Goal: Book appointment/travel/reservation

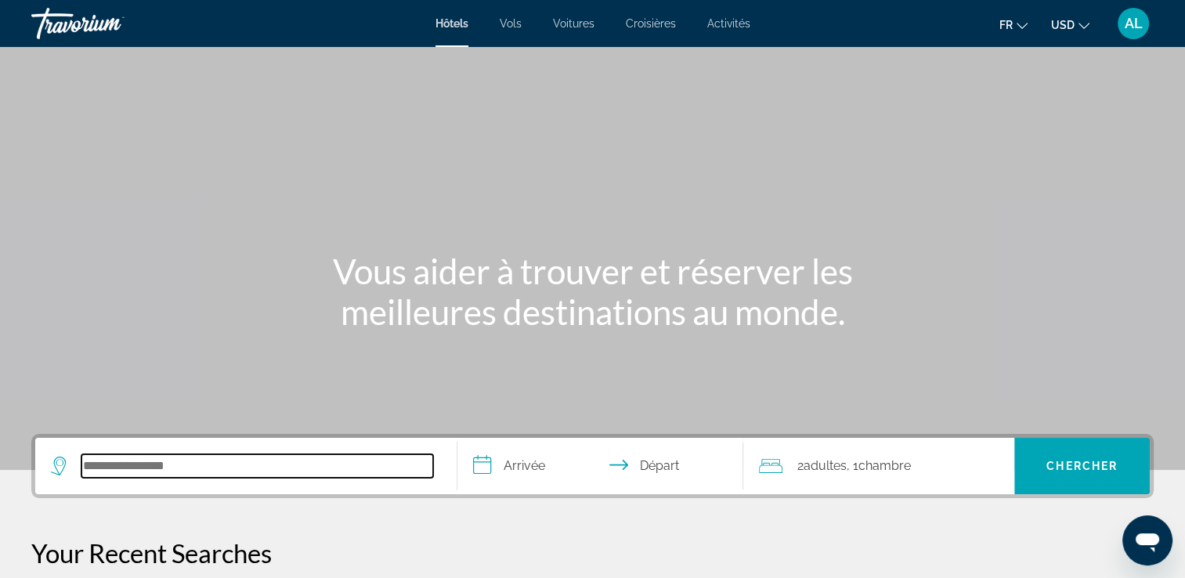
click at [110, 471] on input "Search hotel destination" at bounding box center [257, 465] width 352 height 23
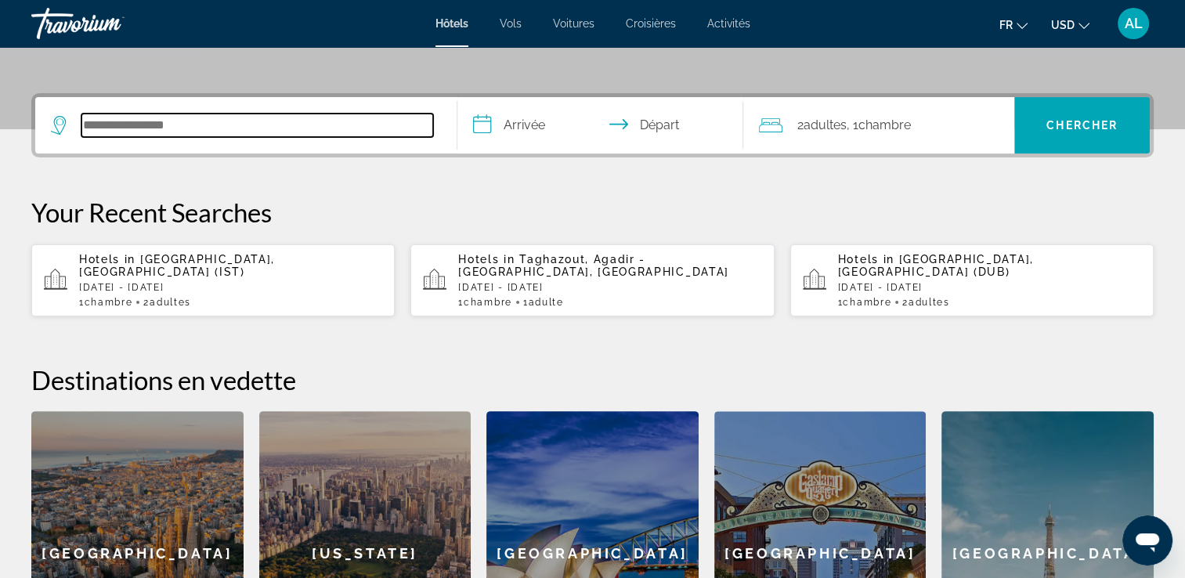
scroll to position [382, 0]
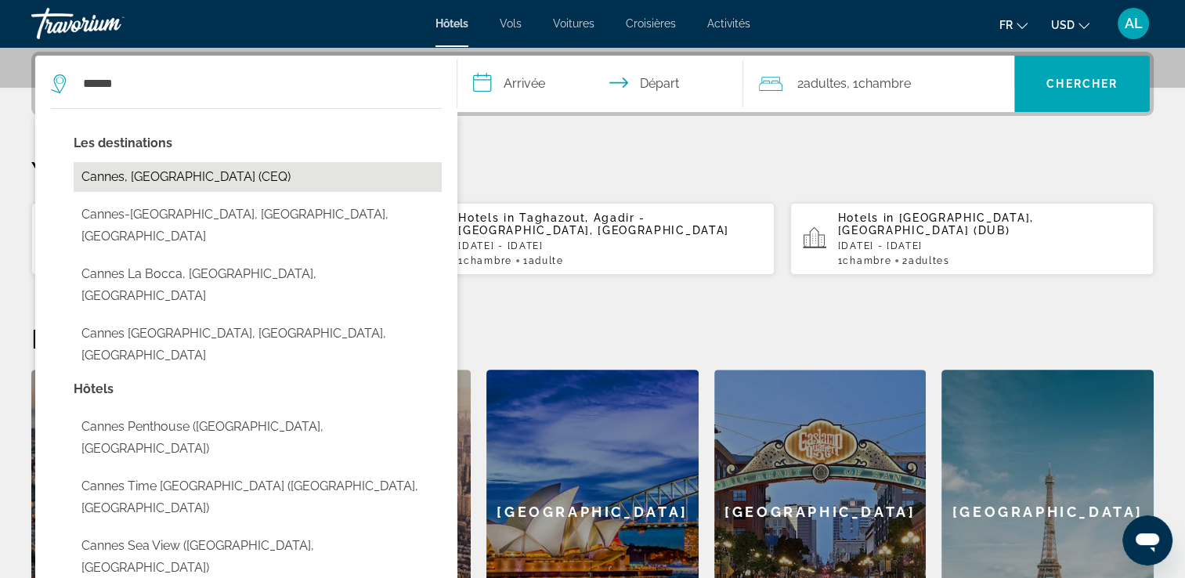
click at [154, 175] on button "Cannes, France (CEQ)" at bounding box center [258, 177] width 368 height 30
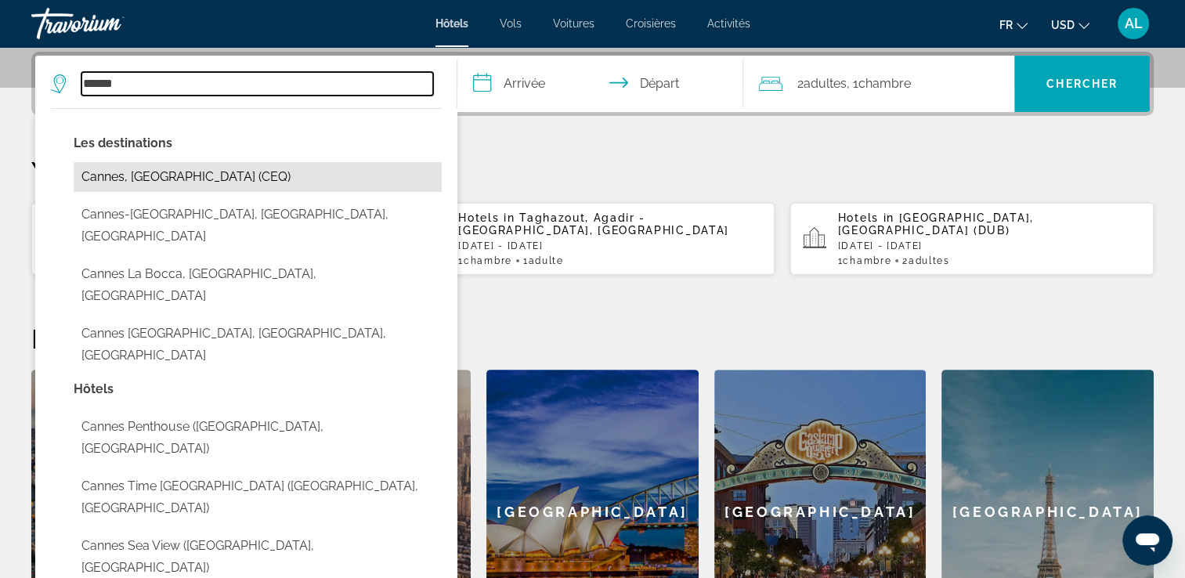
type input "**********"
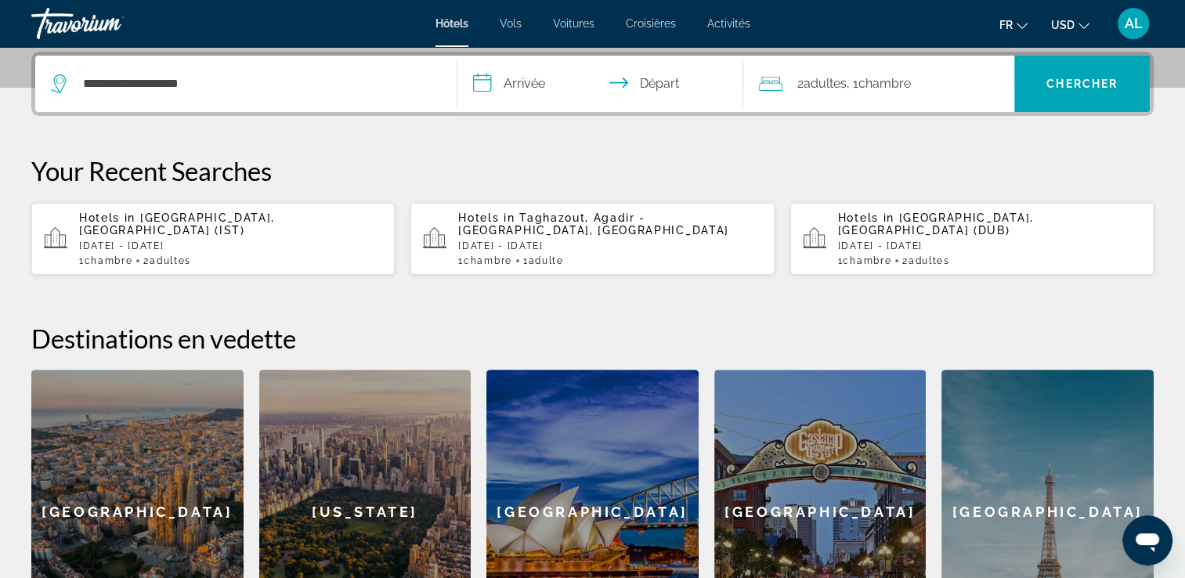
click at [515, 87] on input "**********" at bounding box center [603, 86] width 293 height 61
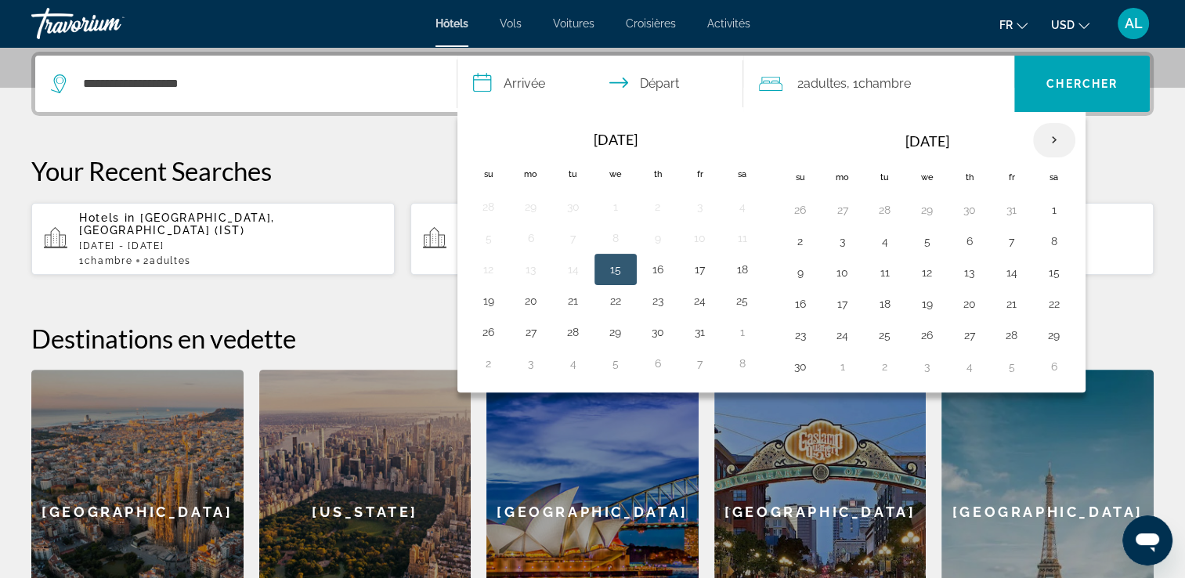
click at [1038, 133] on th "Next month" at bounding box center [1054, 140] width 42 height 34
click at [1038, 134] on th "Next month" at bounding box center [1054, 140] width 42 height 34
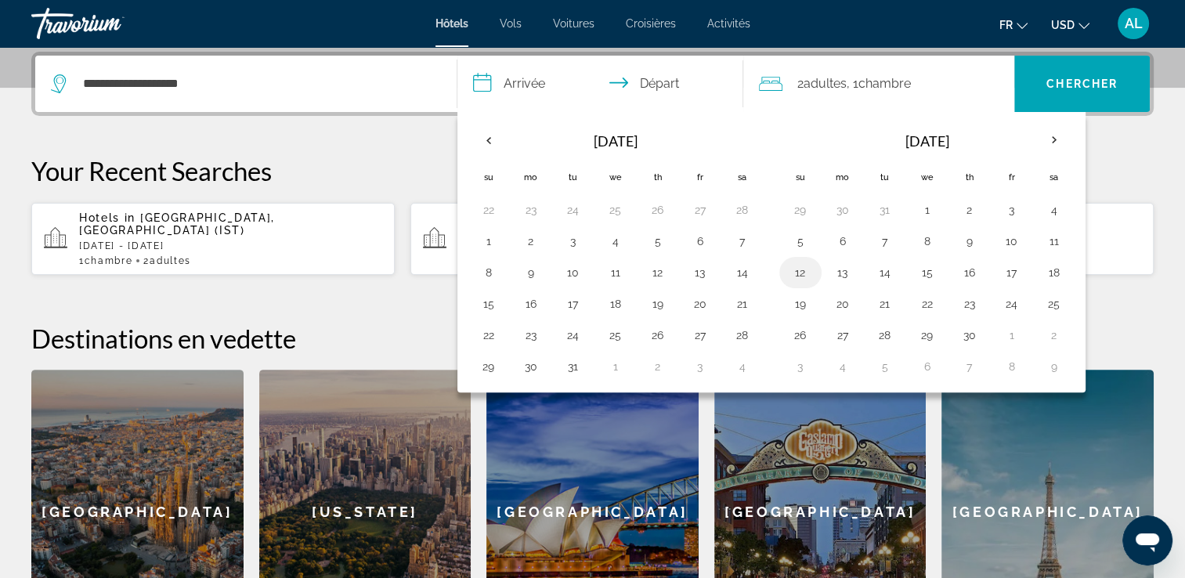
click at [799, 268] on button "12" at bounding box center [800, 273] width 25 height 22
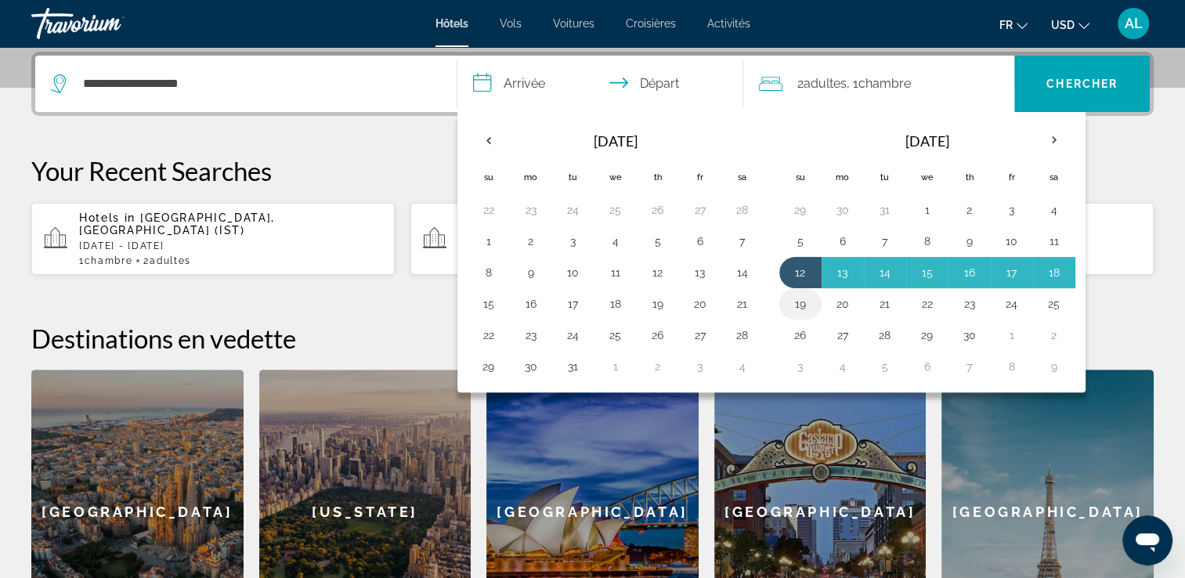
click at [800, 305] on button "19" at bounding box center [800, 304] width 25 height 22
type input "**********"
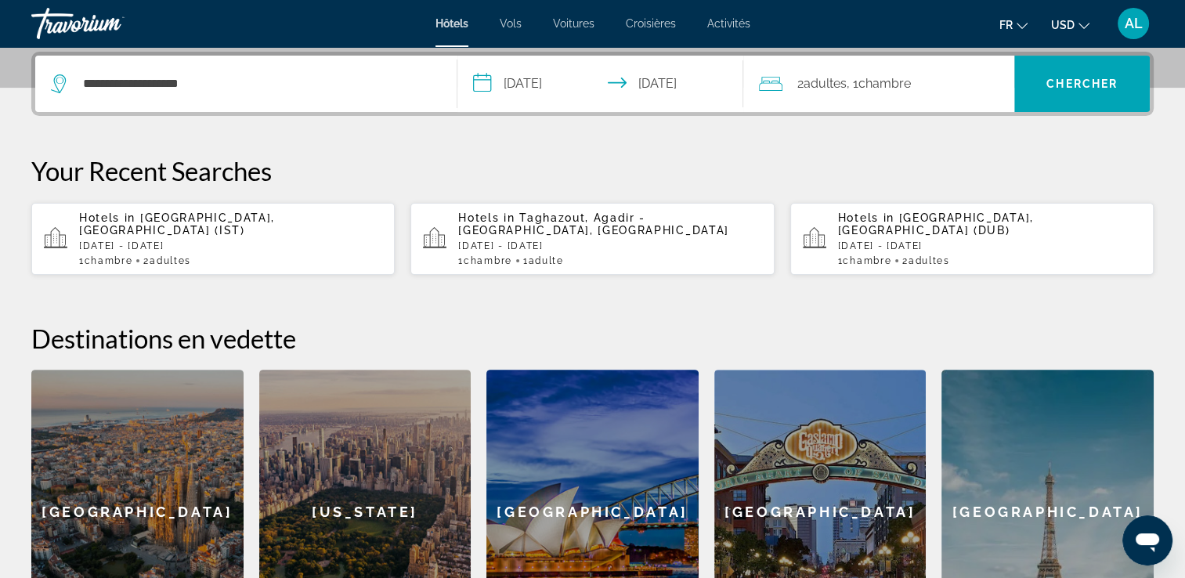
click at [887, 81] on span "Chambre" at bounding box center [884, 83] width 52 height 15
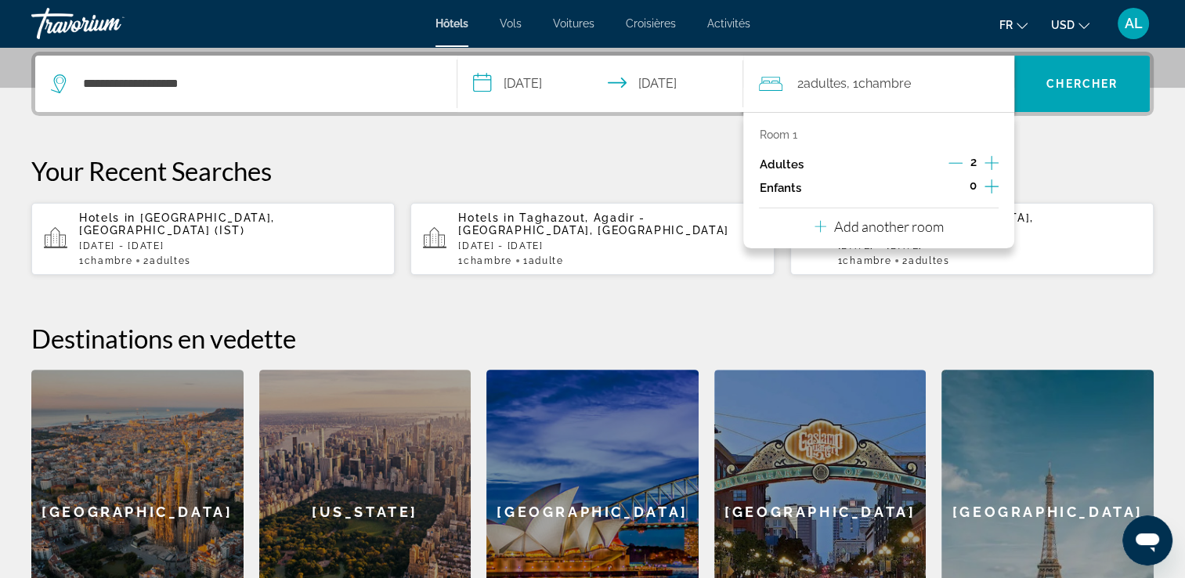
click at [958, 159] on icon "Decrement adults" at bounding box center [955, 163] width 14 height 14
click at [1049, 79] on span "Chercher" at bounding box center [1081, 84] width 71 height 13
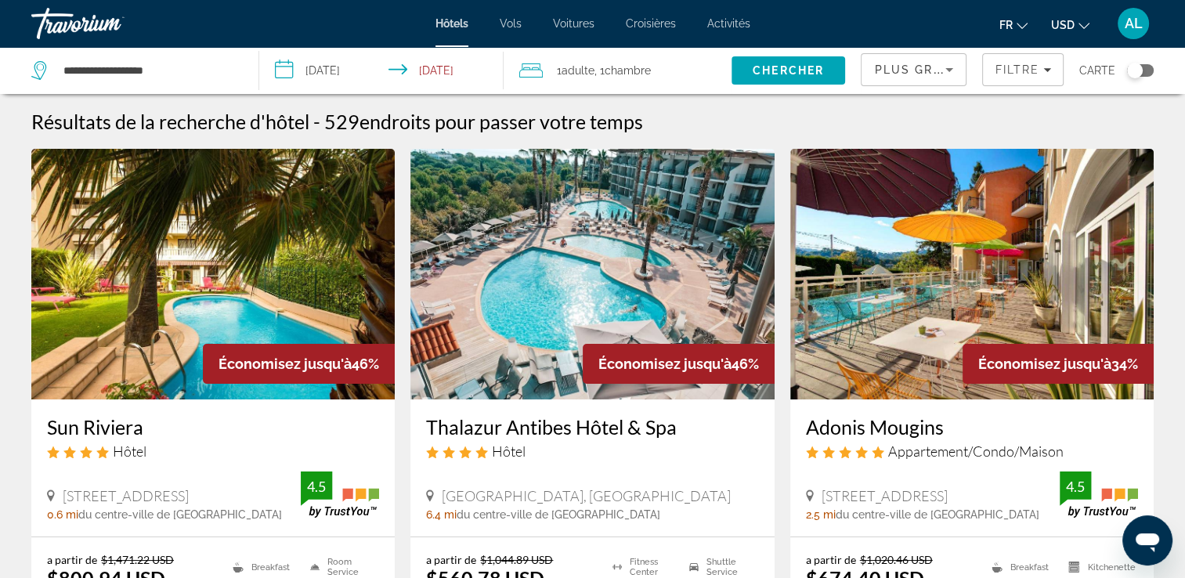
click at [1082, 24] on icon "Change currency" at bounding box center [1083, 25] width 11 height 11
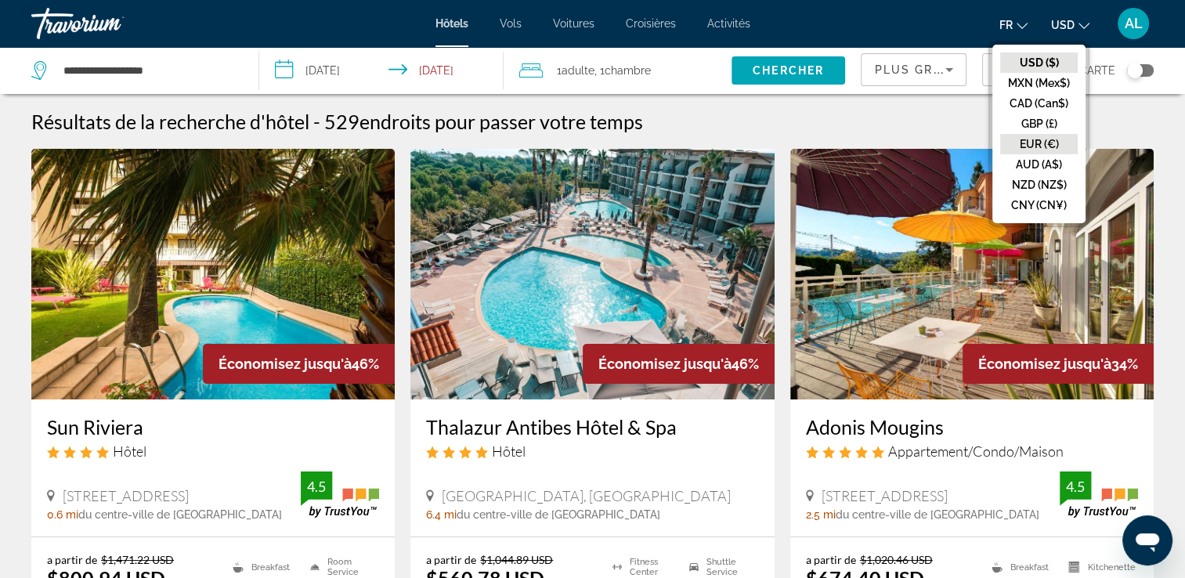
click at [1034, 141] on button "EUR (€)" at bounding box center [1039, 144] width 78 height 20
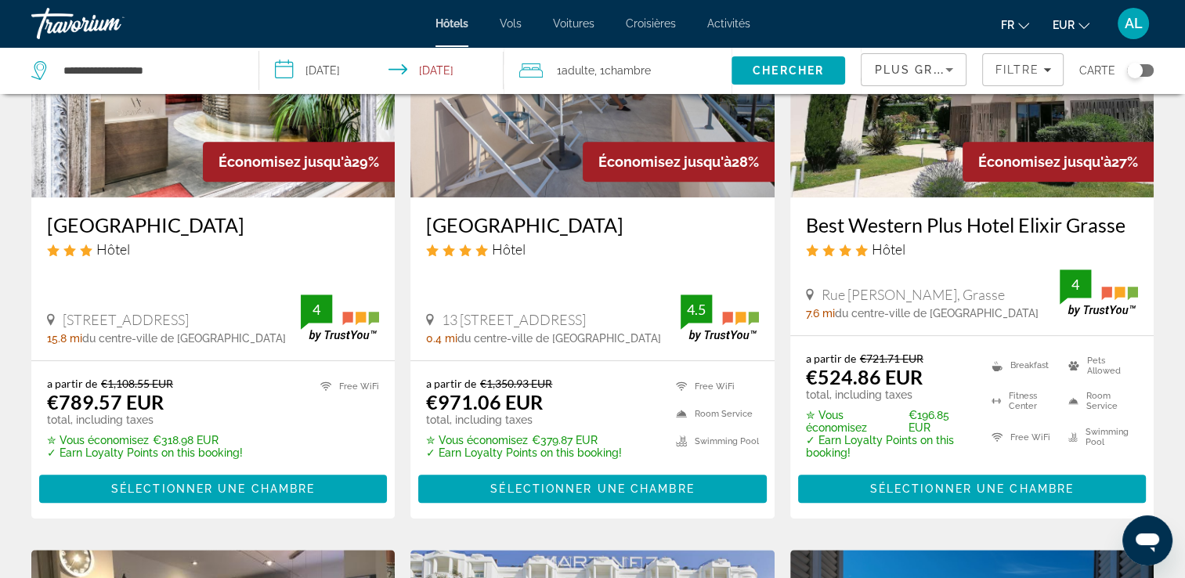
scroll to position [692, 0]
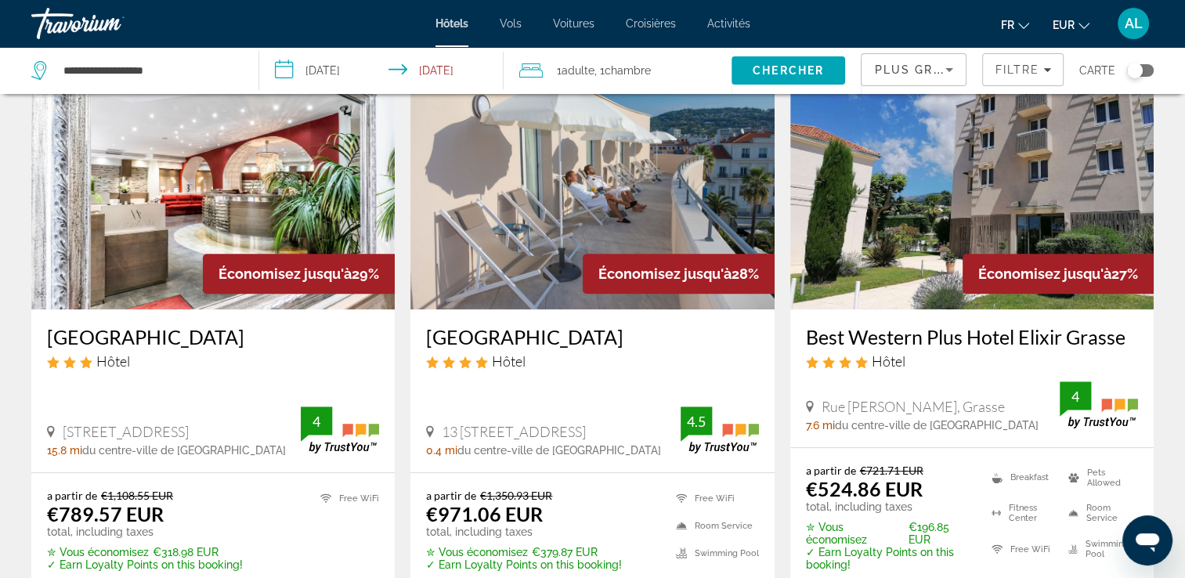
click at [902, 59] on div "Plus grandes économies" at bounding box center [913, 76] width 79 height 44
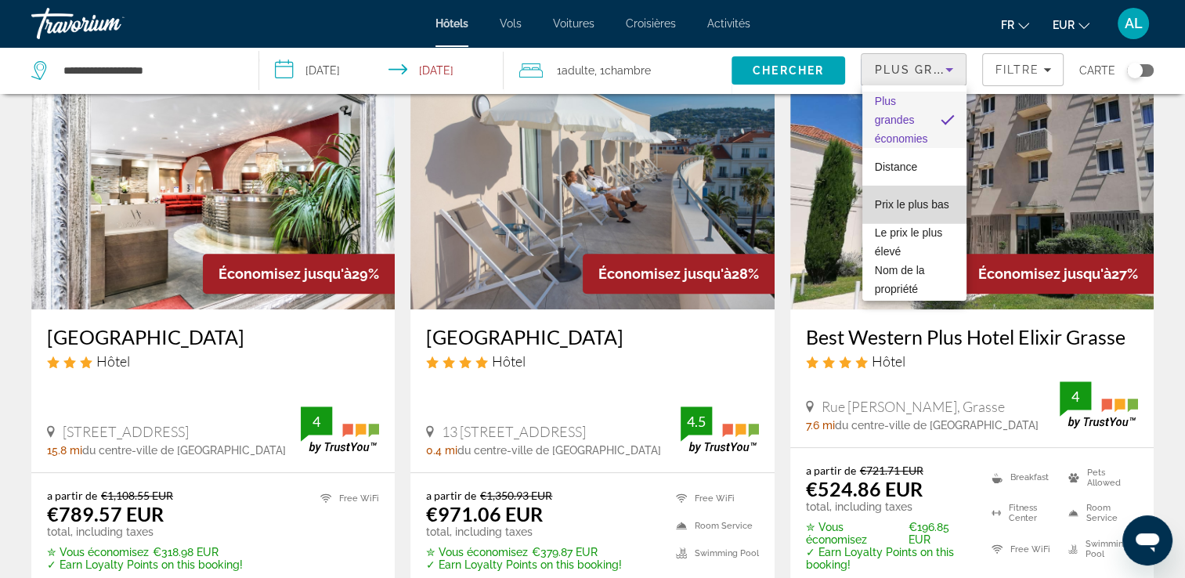
click at [921, 198] on span "Prix le plus bas" at bounding box center [912, 204] width 74 height 13
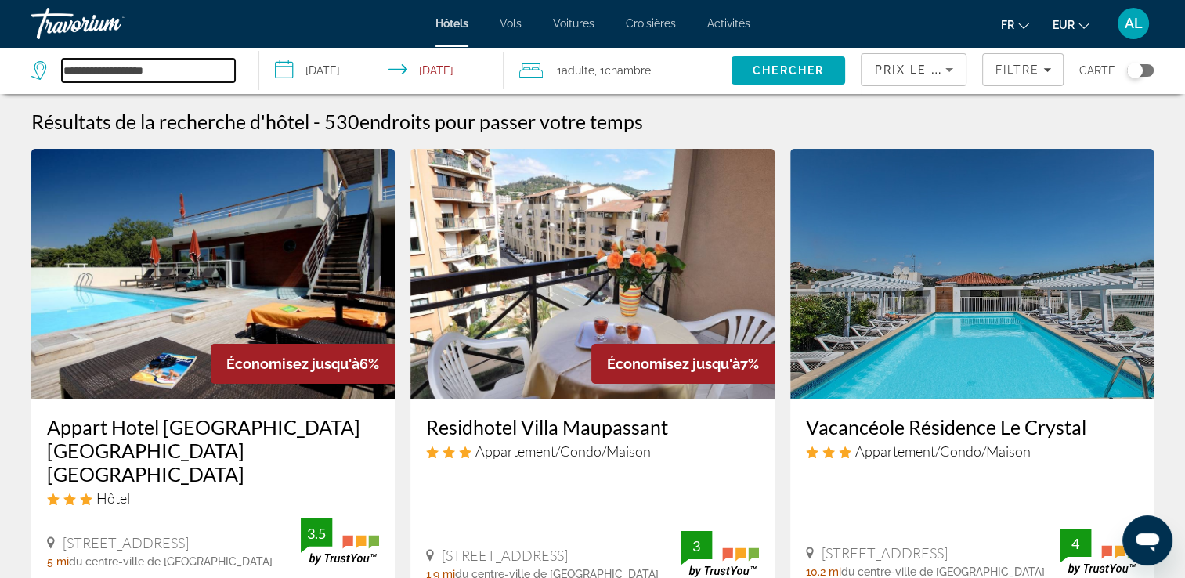
click at [122, 63] on input "**********" at bounding box center [148, 70] width 173 height 23
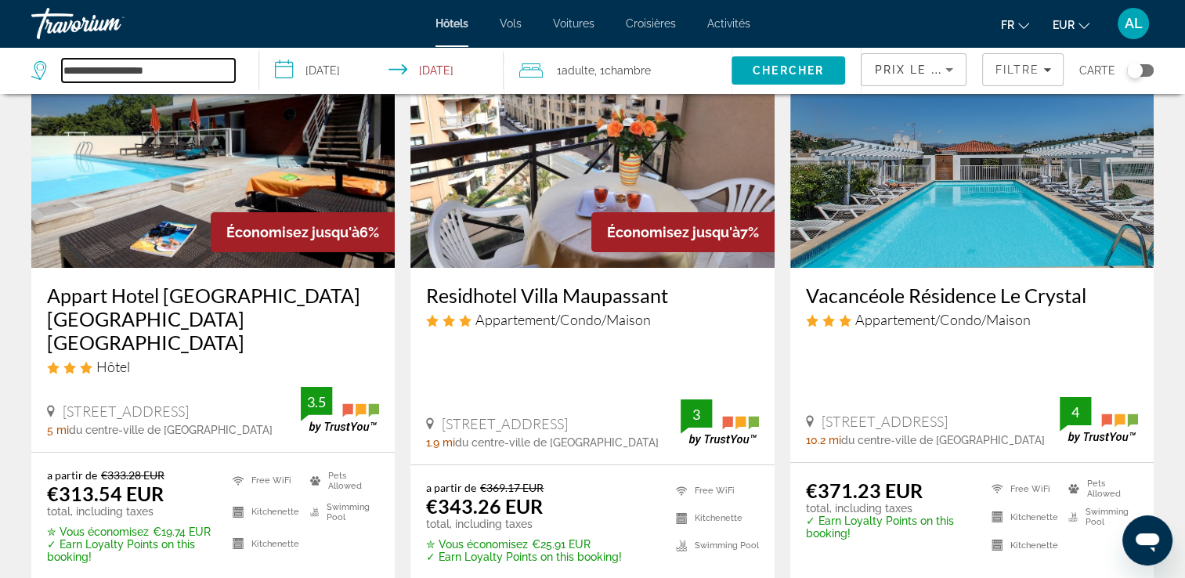
scroll to position [157, 0]
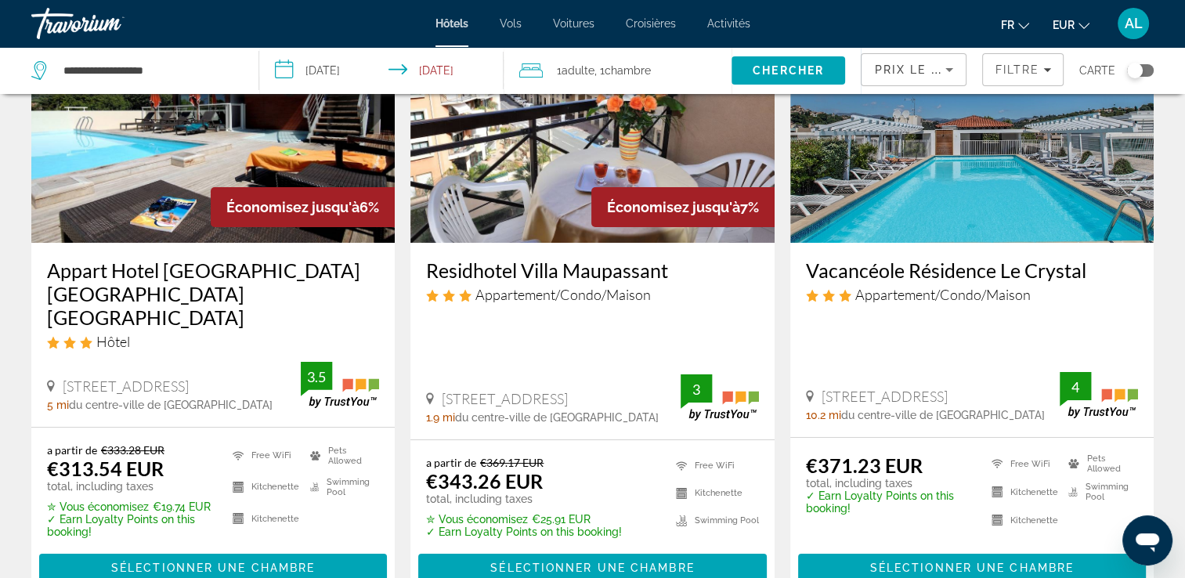
click at [530, 159] on img "Main content" at bounding box center [591, 117] width 363 height 251
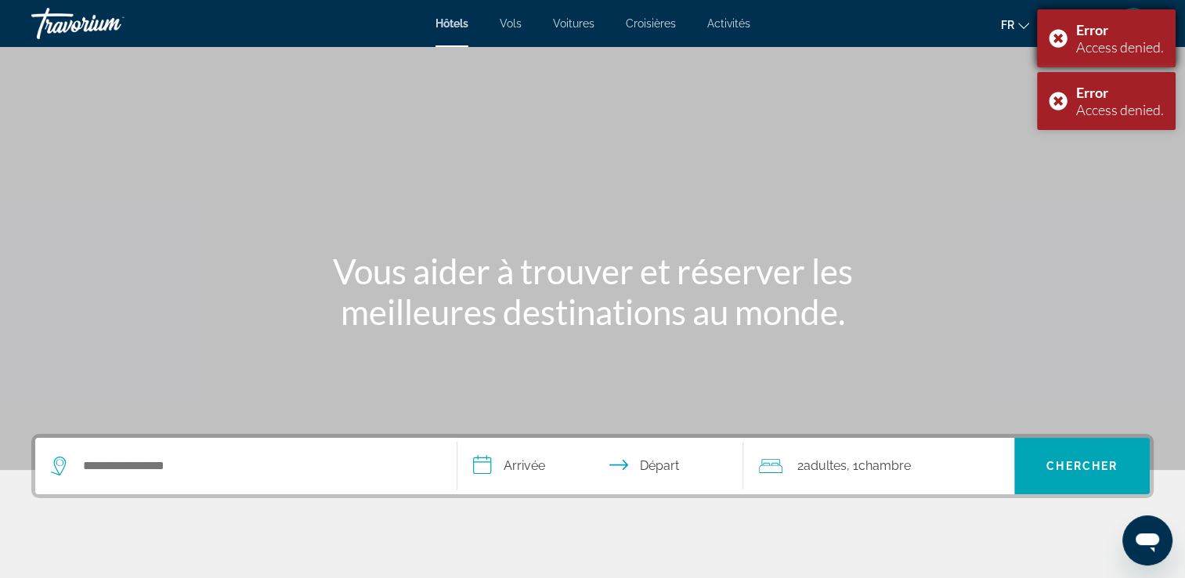
click at [1062, 38] on div "Error Access denied." at bounding box center [1106, 38] width 139 height 58
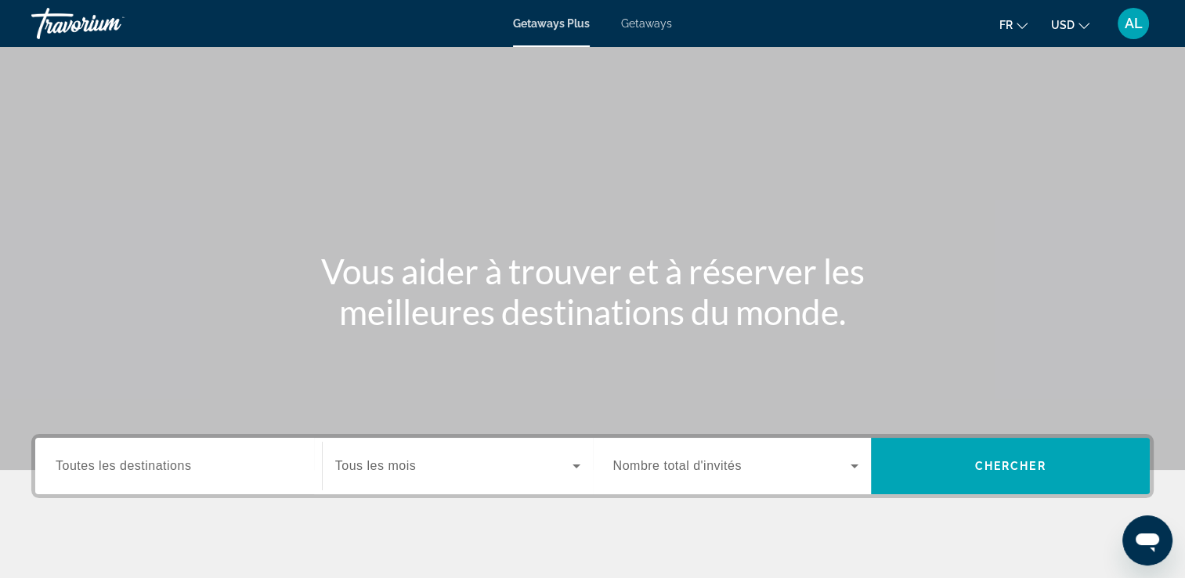
click at [120, 466] on span "Toutes les destinations" at bounding box center [123, 465] width 135 height 13
click at [120, 466] on input "Destination Toutes les destinations" at bounding box center [179, 466] width 246 height 19
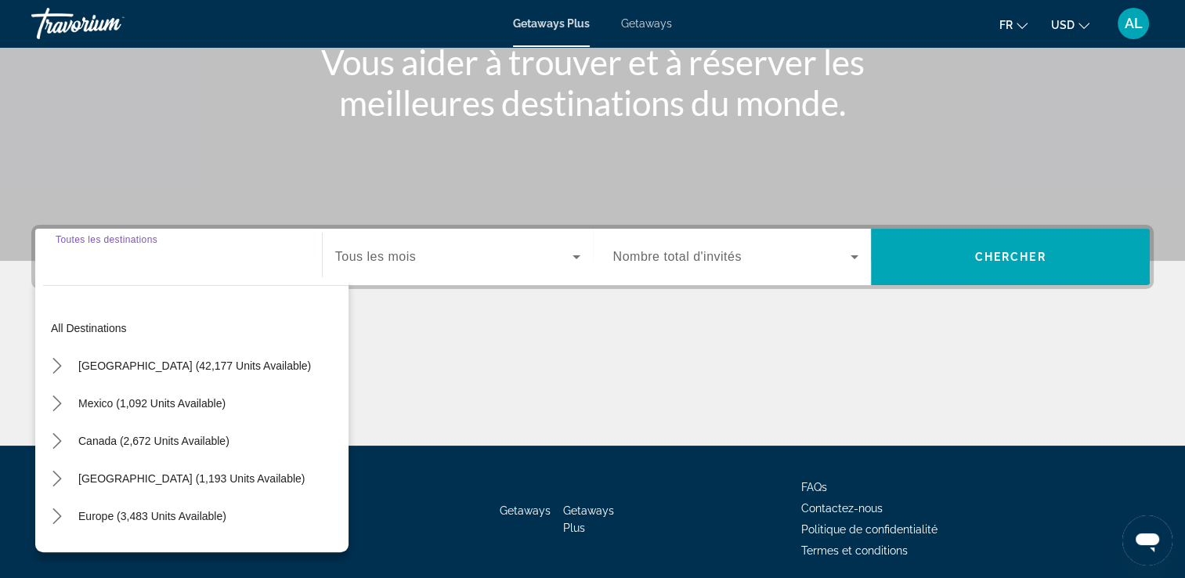
scroll to position [268, 0]
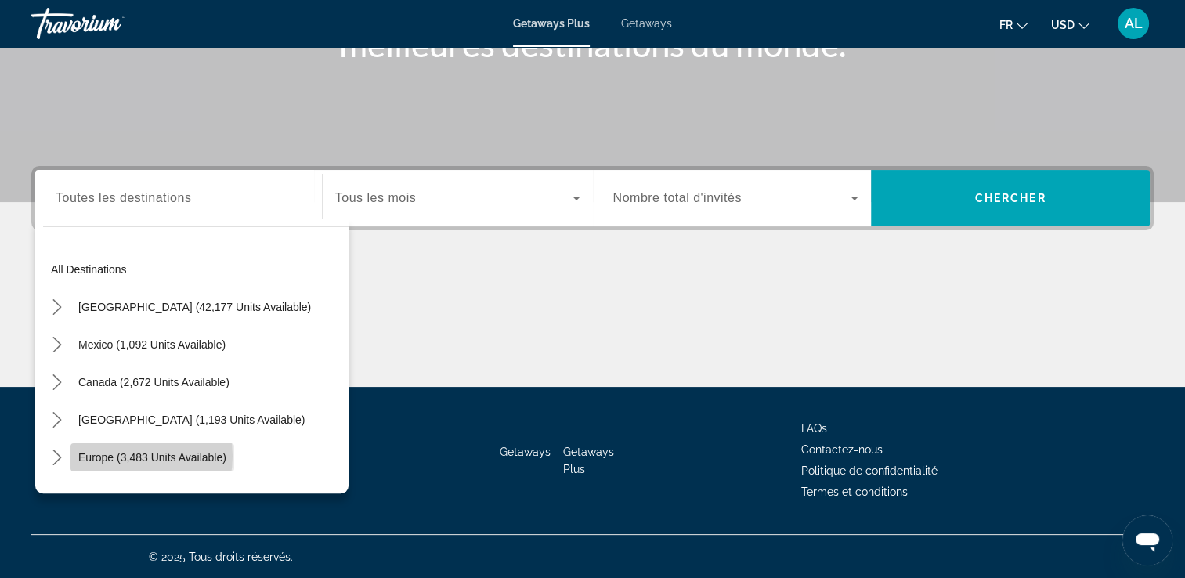
click at [119, 455] on span "Europe (3,483 units available)" at bounding box center [152, 457] width 148 height 13
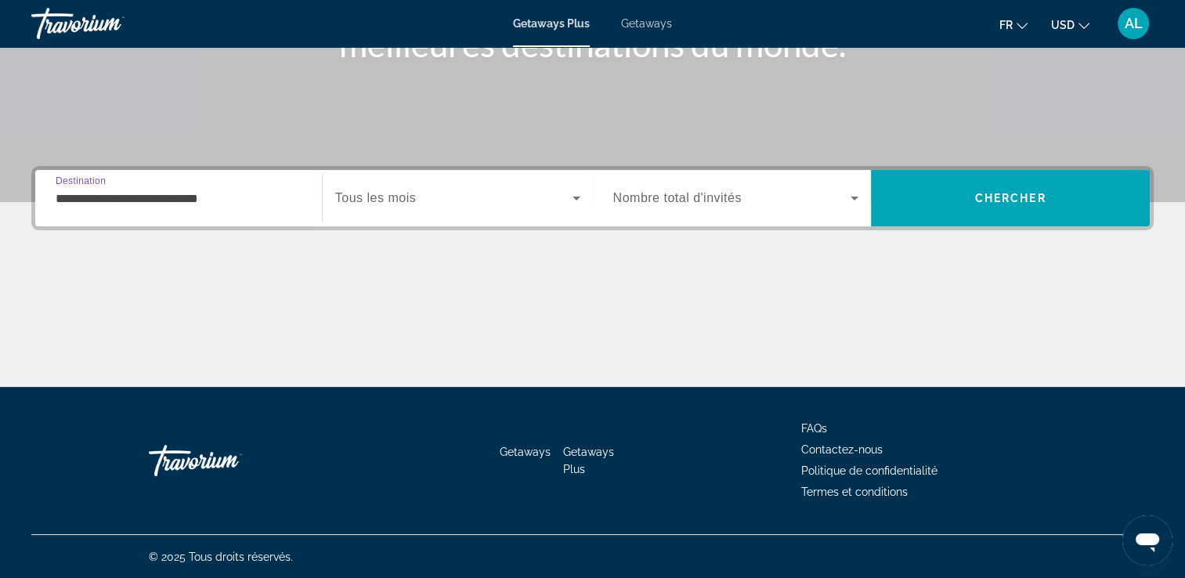
click at [62, 196] on input "**********" at bounding box center [179, 199] width 246 height 19
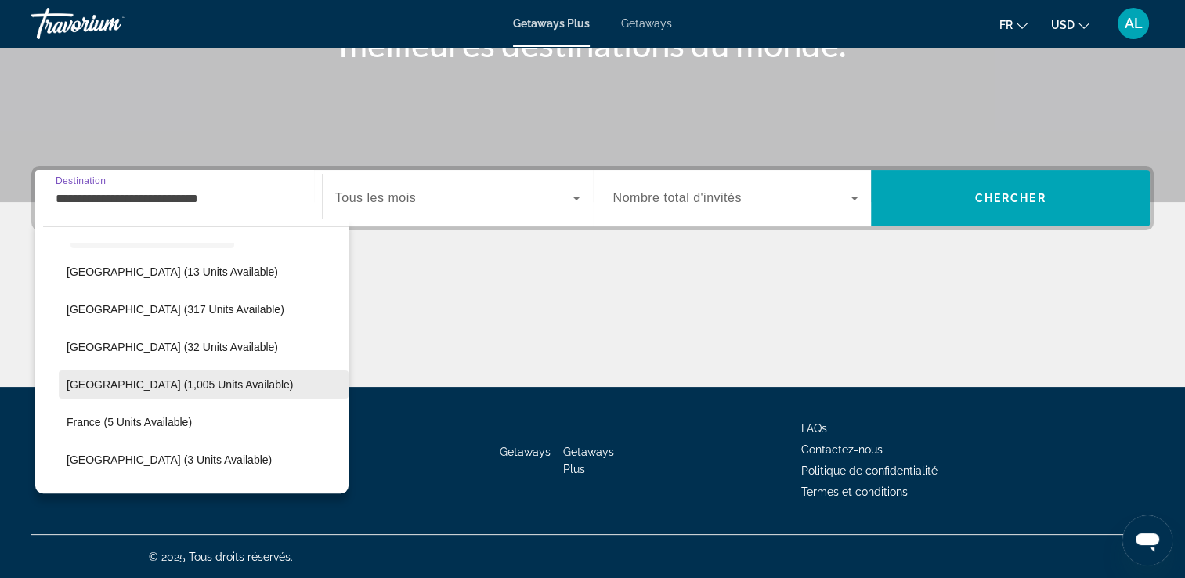
scroll to position [250, 0]
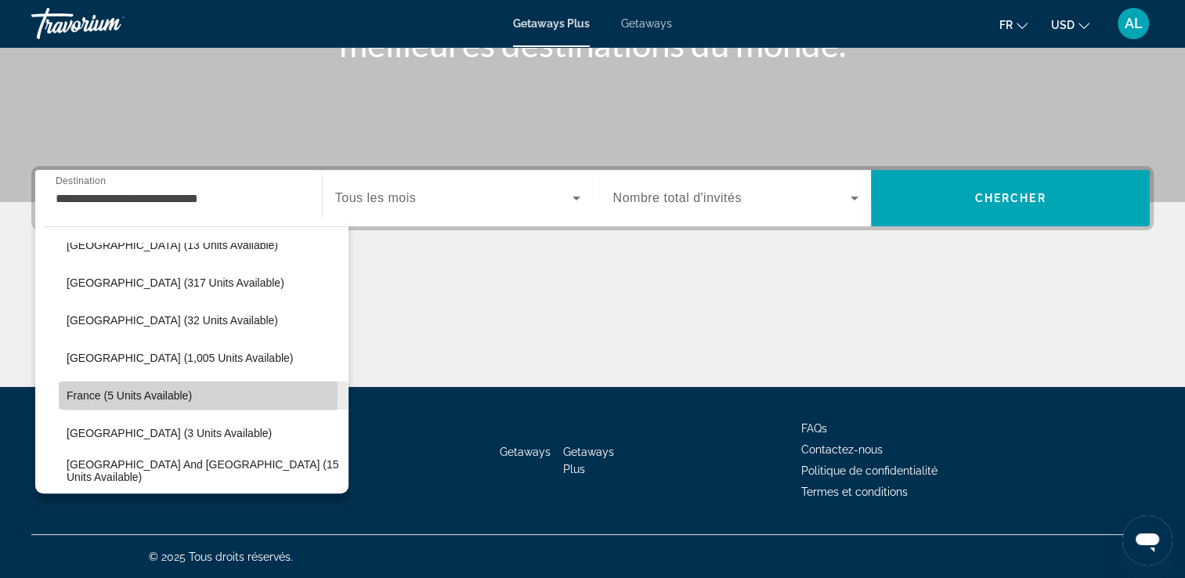
click at [101, 392] on span "France (5 units available)" at bounding box center [129, 395] width 125 height 13
type input "**********"
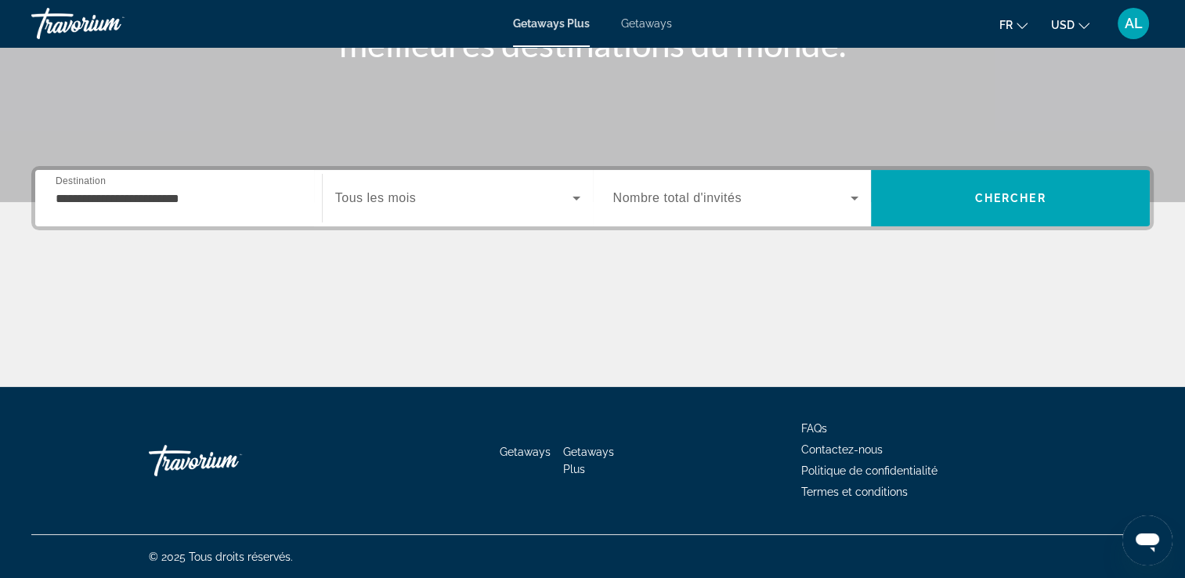
click at [641, 20] on span "Getaways" at bounding box center [646, 23] width 51 height 13
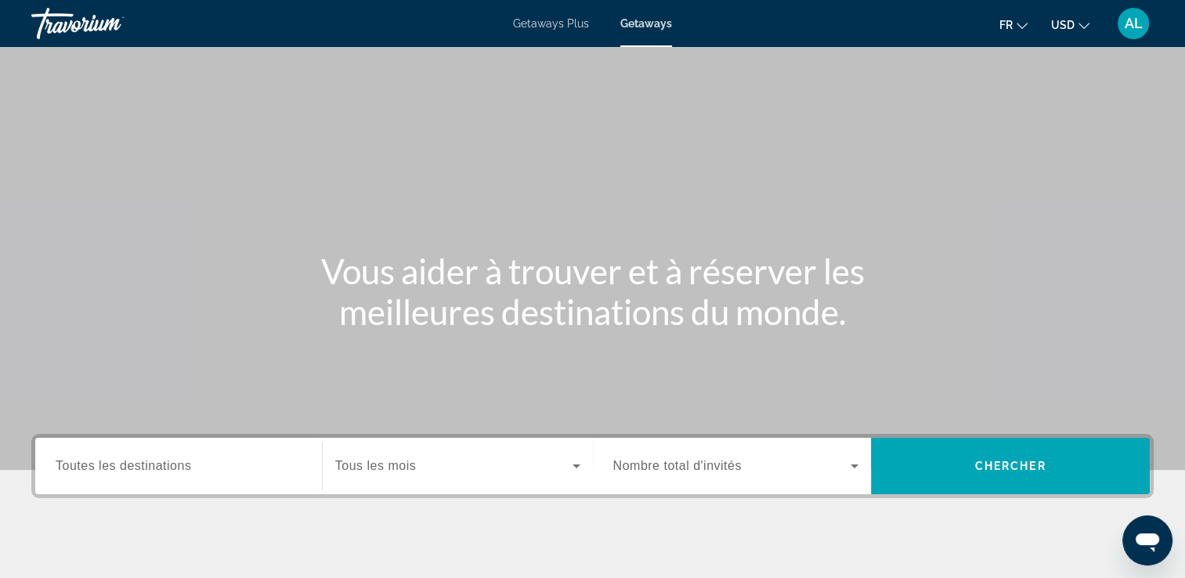
click at [141, 476] on div "Search widget" at bounding box center [179, 466] width 246 height 45
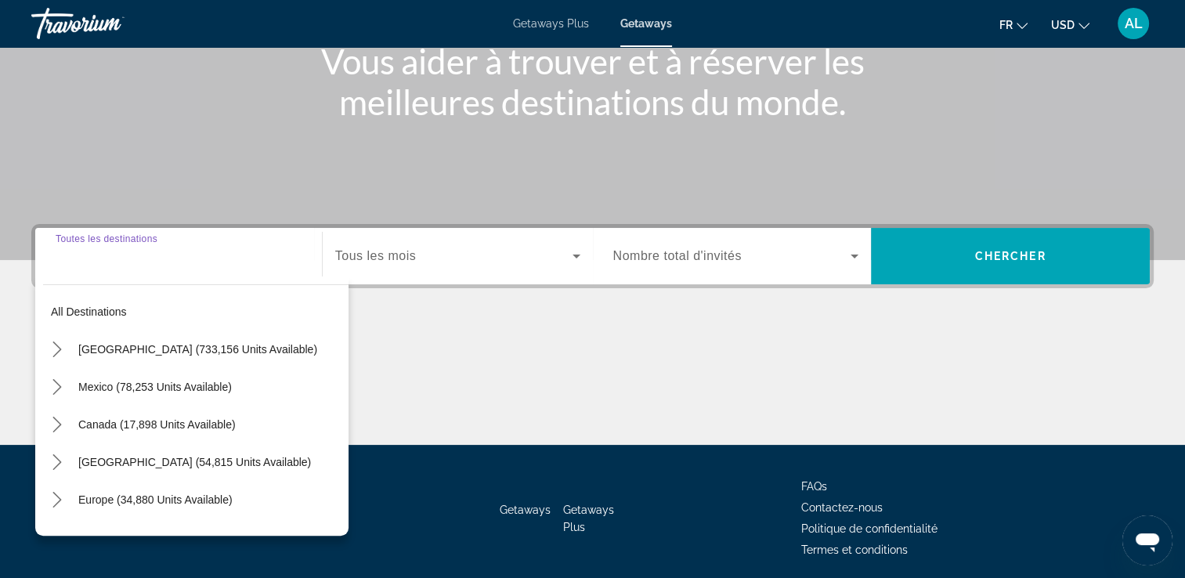
scroll to position [268, 0]
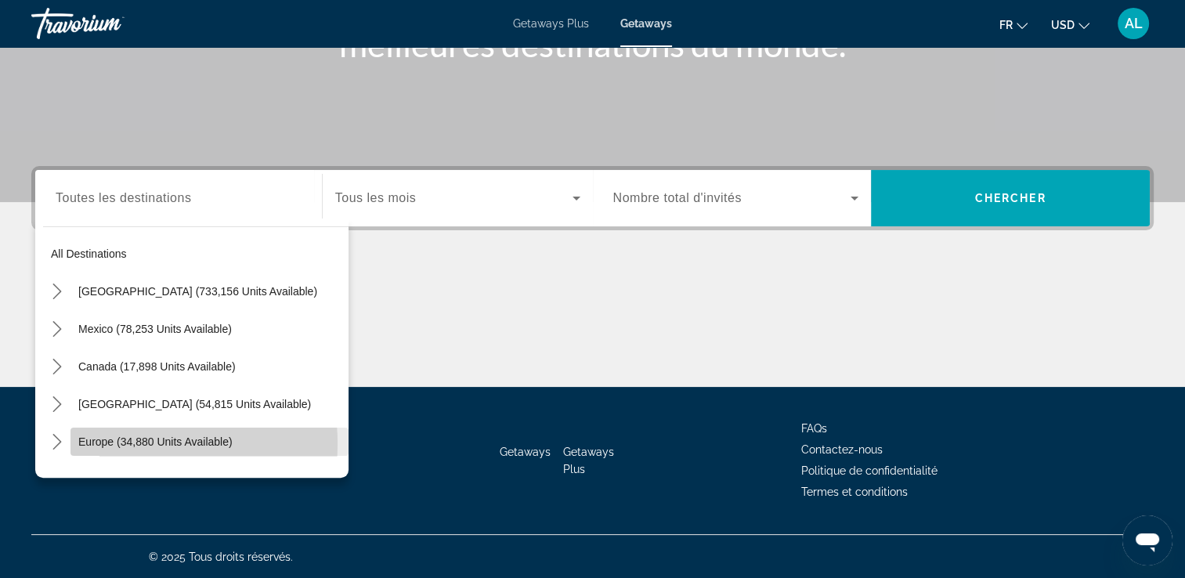
click at [118, 443] on span "Europe (34,880 units available)" at bounding box center [155, 441] width 154 height 13
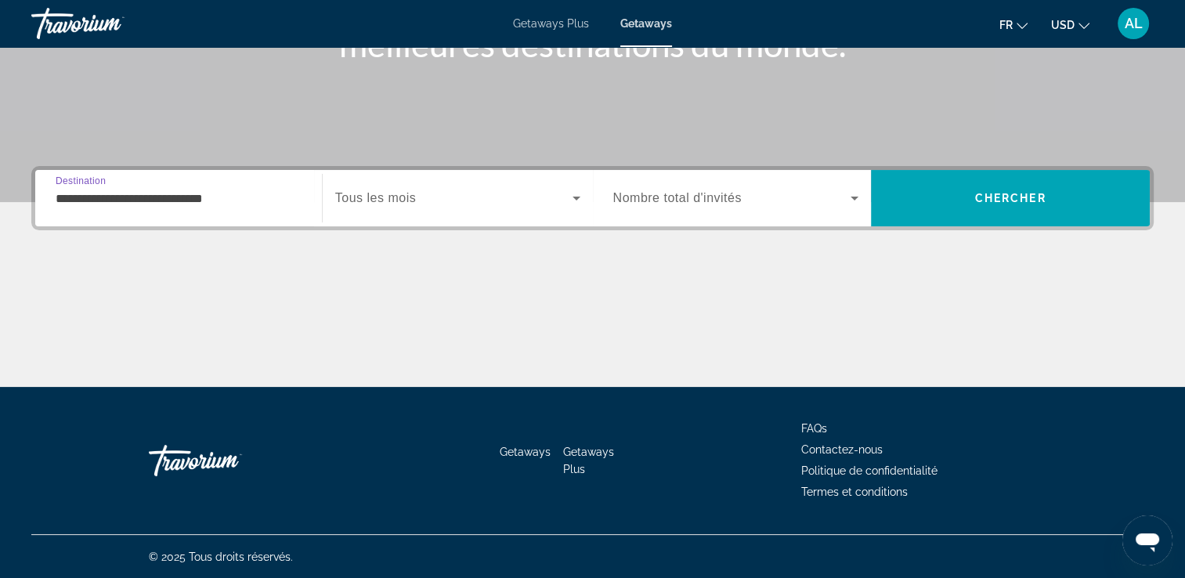
click at [70, 202] on input "**********" at bounding box center [179, 199] width 246 height 19
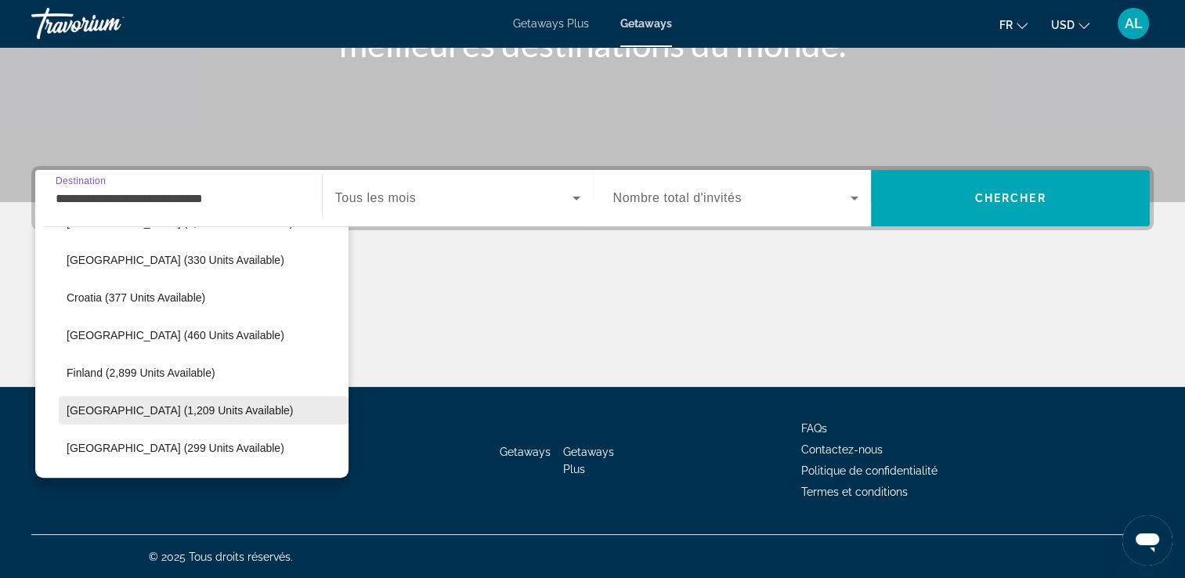
scroll to position [328, 0]
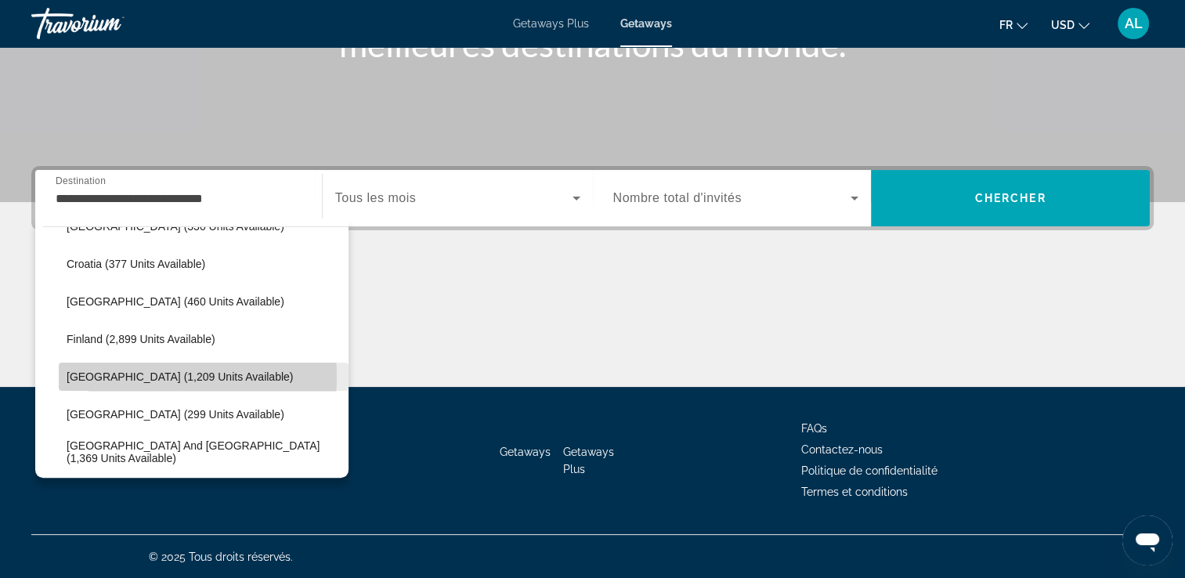
click at [113, 376] on span "[GEOGRAPHIC_DATA] (1,209 units available)" at bounding box center [180, 376] width 226 height 13
type input "**********"
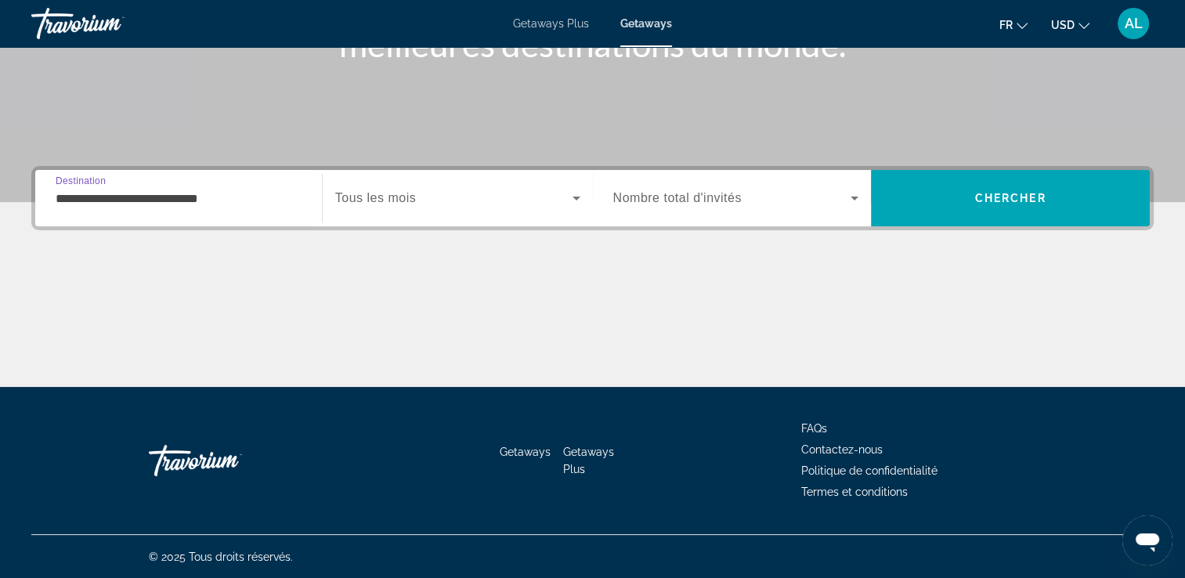
click at [558, 194] on span "Search widget" at bounding box center [453, 198] width 237 height 19
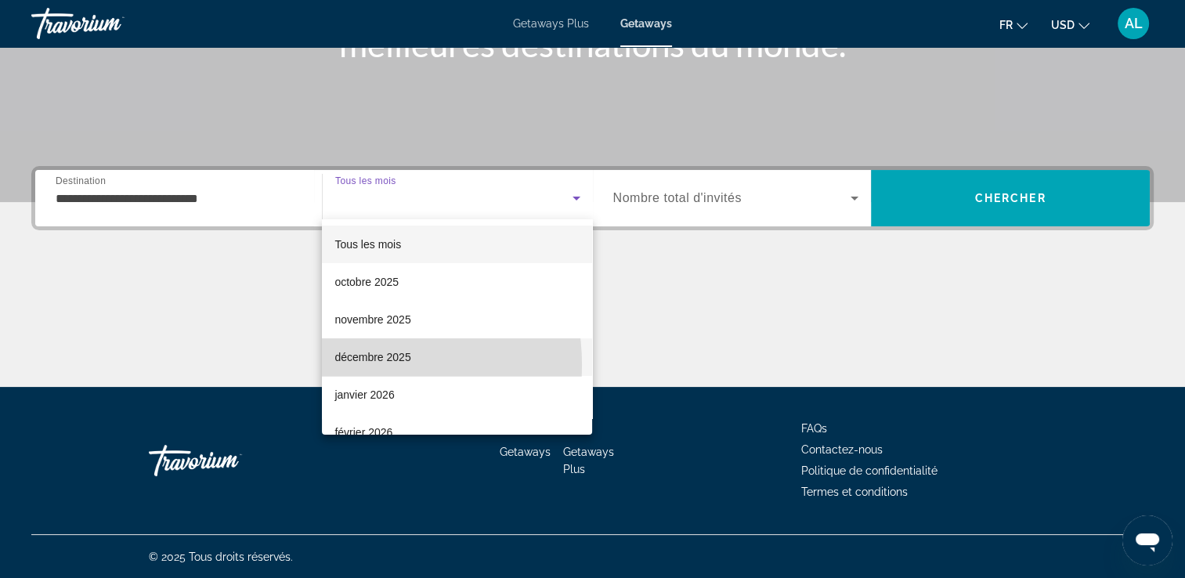
click at [346, 365] on span "décembre 2025" at bounding box center [372, 357] width 76 height 19
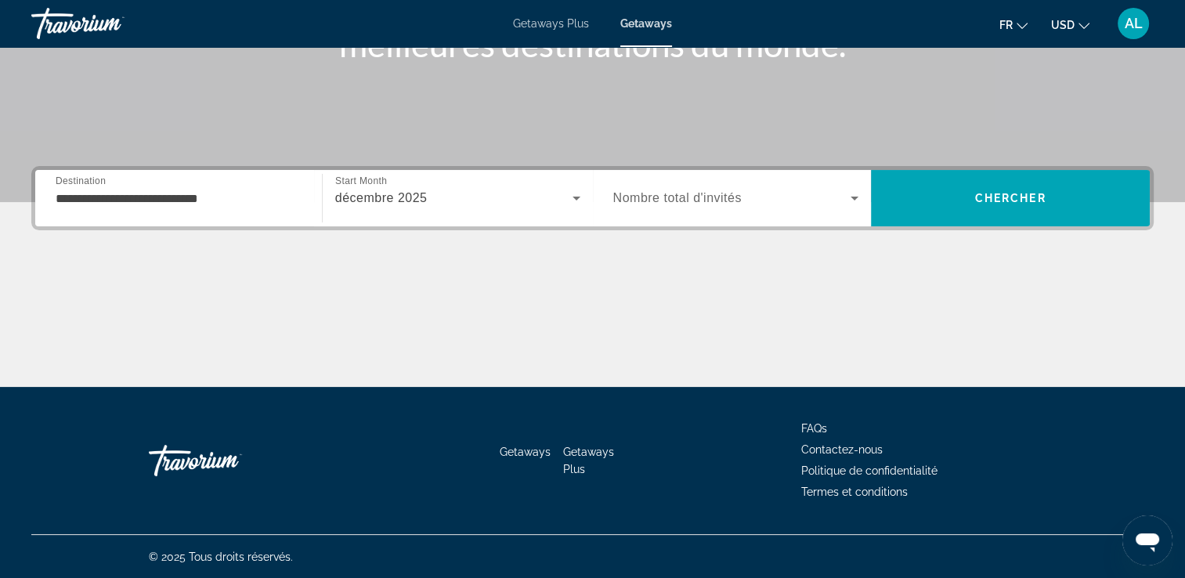
click at [692, 186] on div "Search widget" at bounding box center [736, 198] width 246 height 44
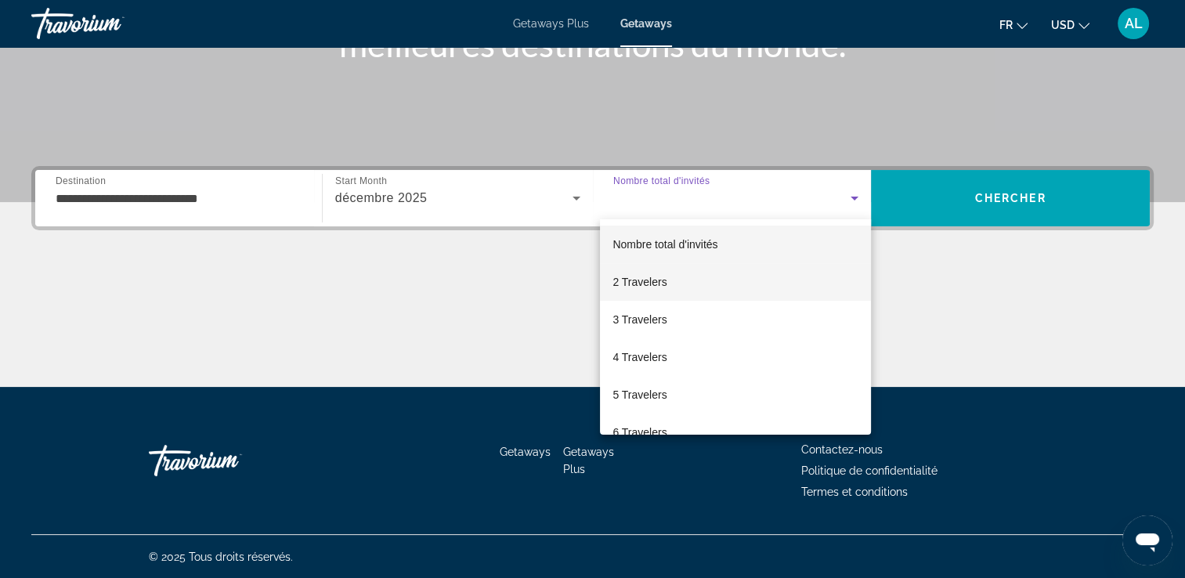
click at [634, 282] on span "2 Travelers" at bounding box center [639, 282] width 54 height 19
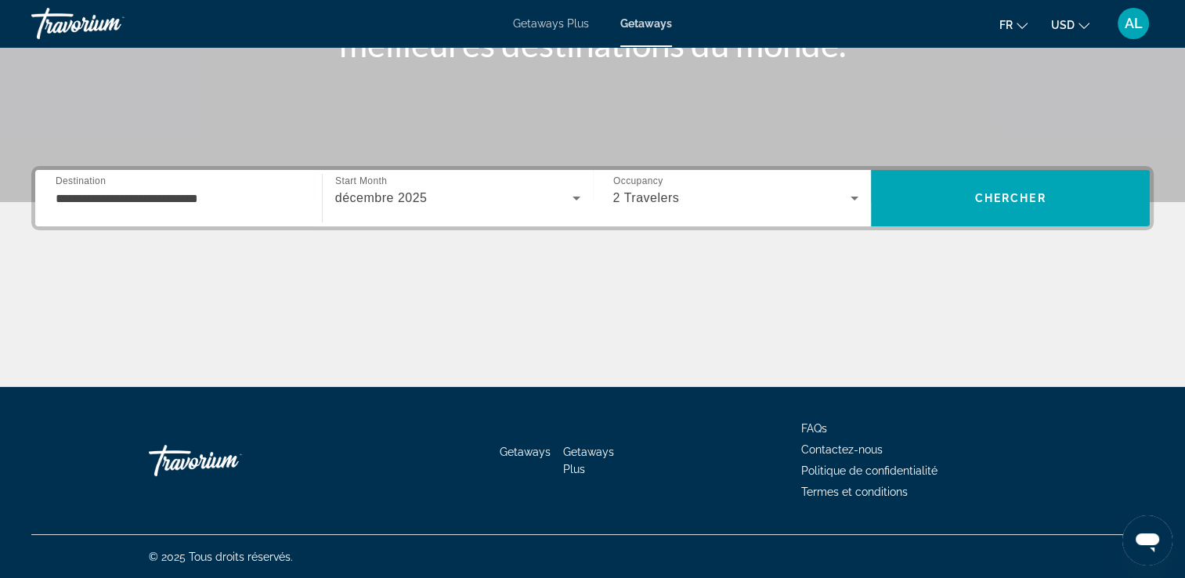
click at [1082, 23] on icon "Change currency" at bounding box center [1083, 25] width 11 height 11
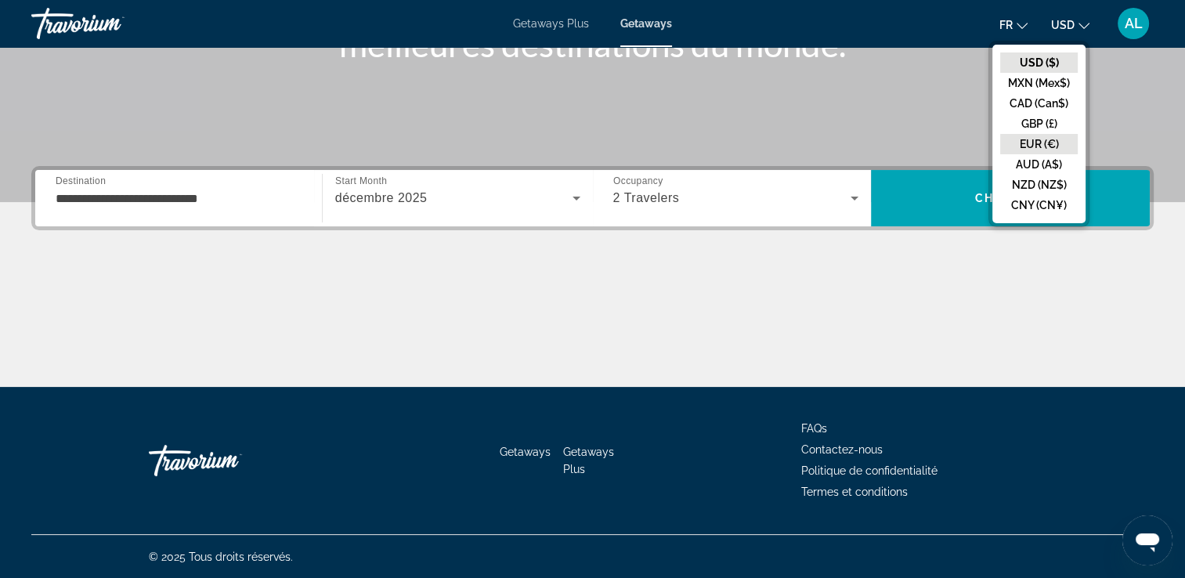
click at [1048, 139] on button "EUR (€)" at bounding box center [1039, 144] width 78 height 20
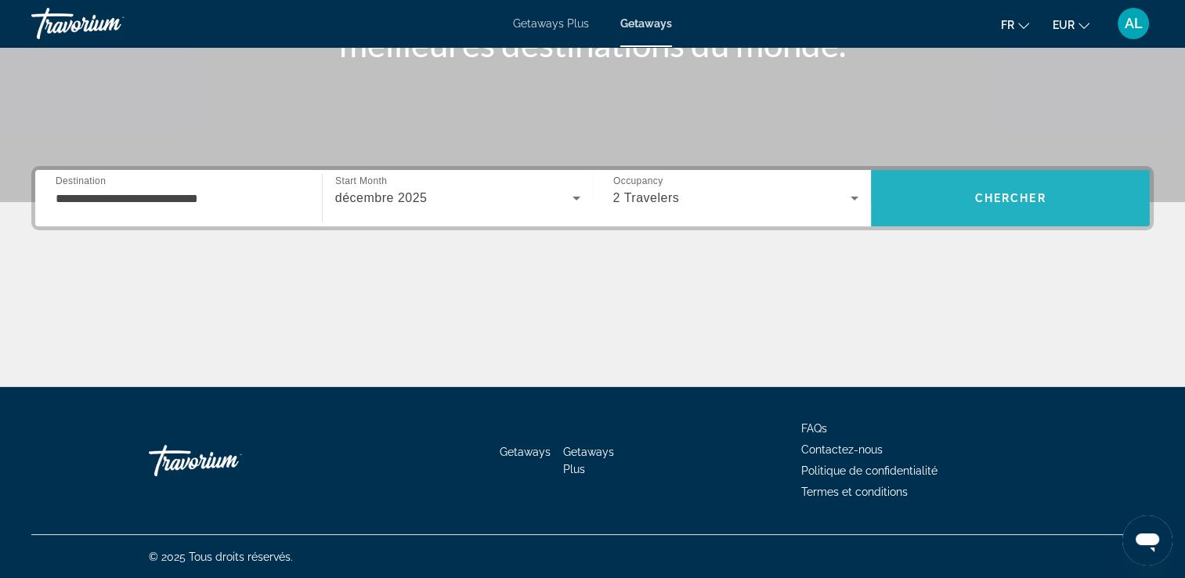
click at [1014, 201] on span "Chercher" at bounding box center [1010, 198] width 71 height 13
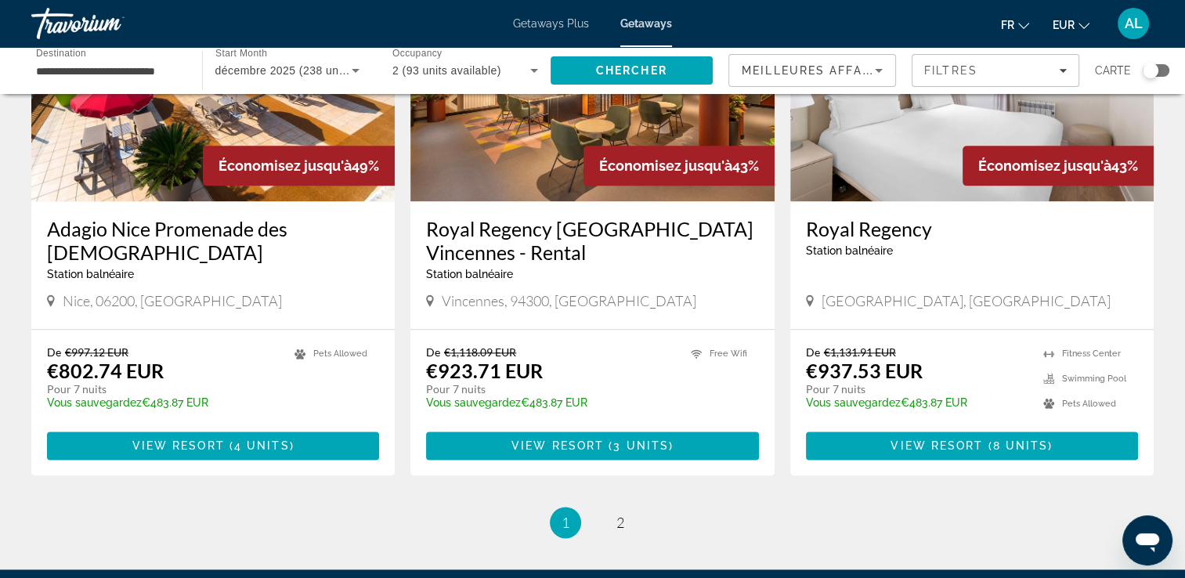
scroll to position [1880, 0]
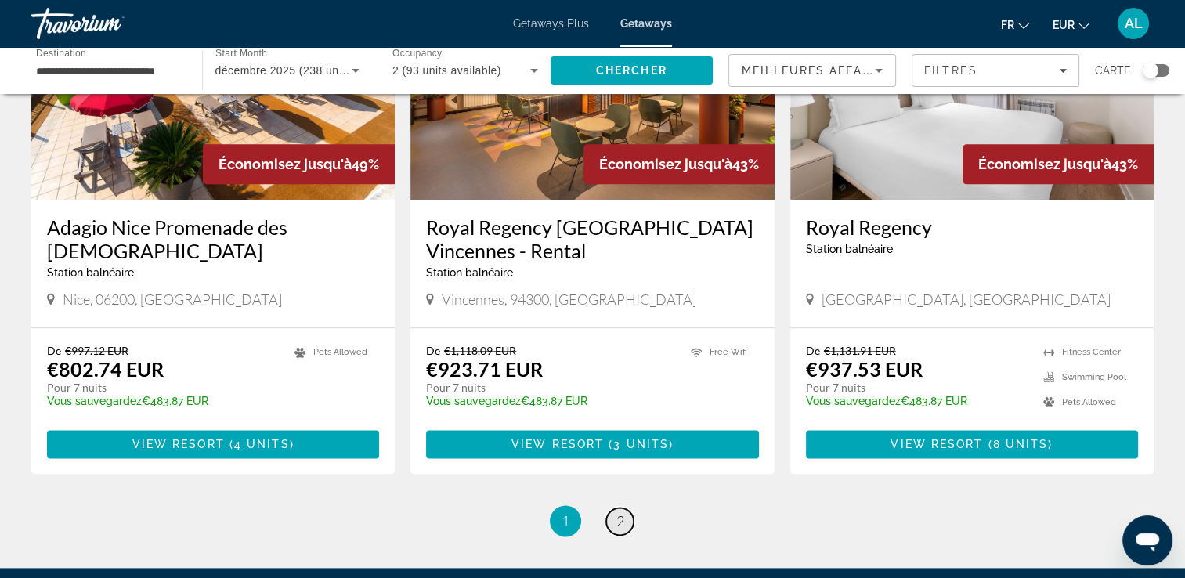
click at [627, 507] on link "page 2" at bounding box center [619, 520] width 27 height 27
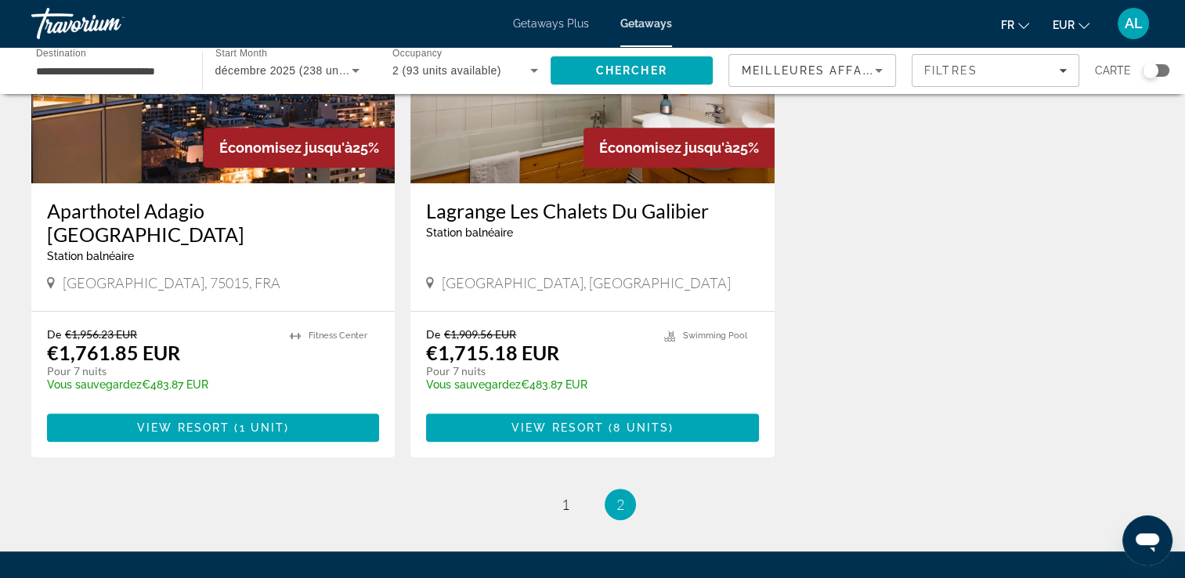
scroll to position [890, 0]
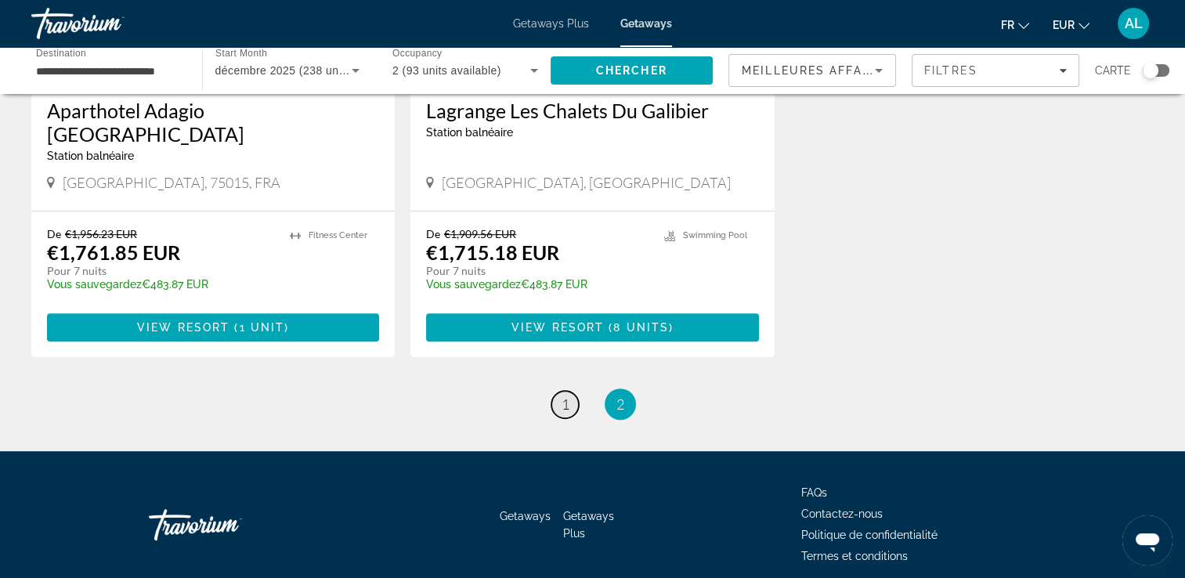
click at [558, 391] on link "page 1" at bounding box center [564, 404] width 27 height 27
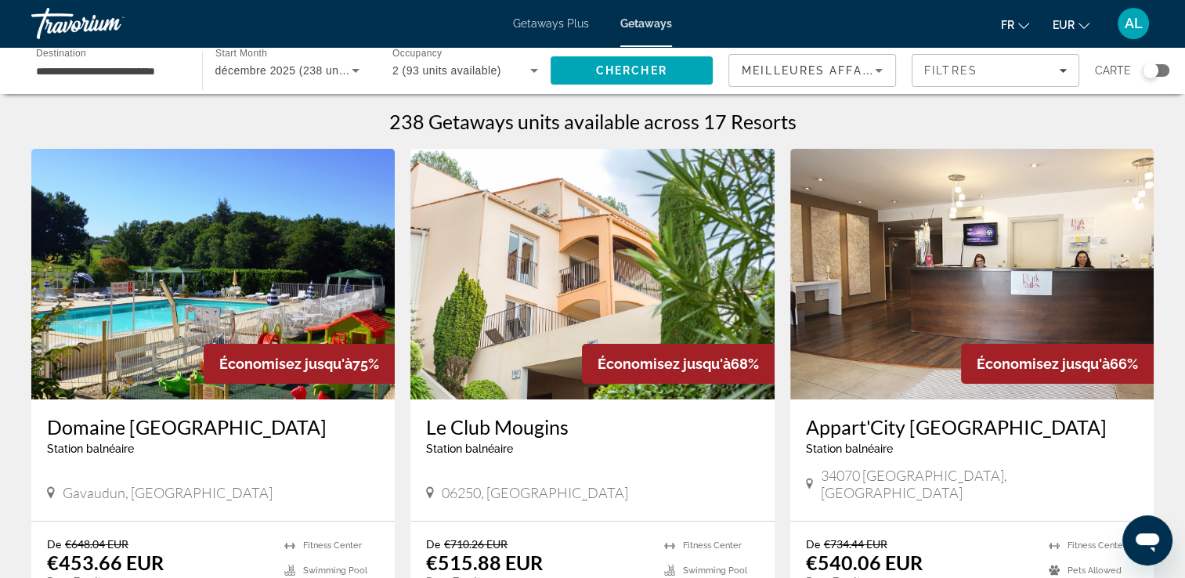
click at [502, 318] on img "Main content" at bounding box center [591, 274] width 363 height 251
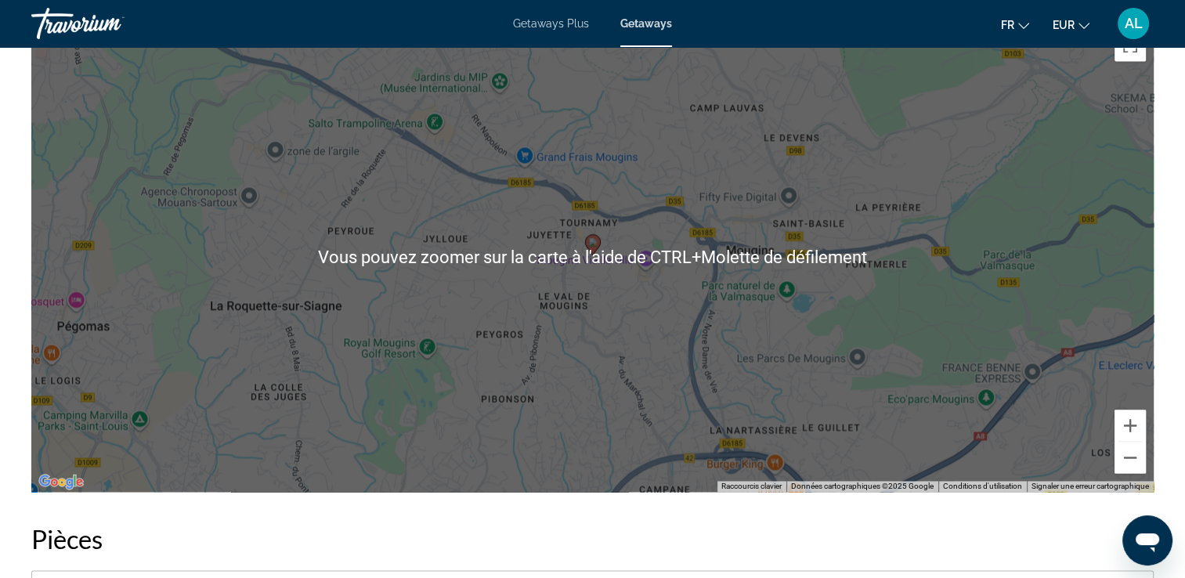
scroll to position [2349, 0]
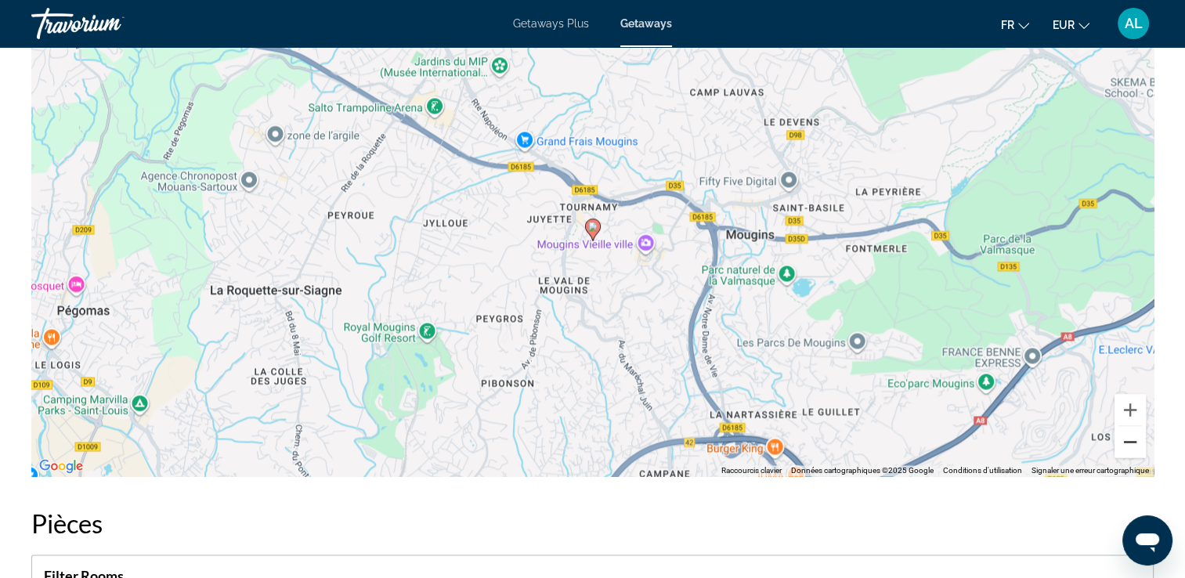
click at [1121, 426] on button "Zoom arrière" at bounding box center [1129, 441] width 31 height 31
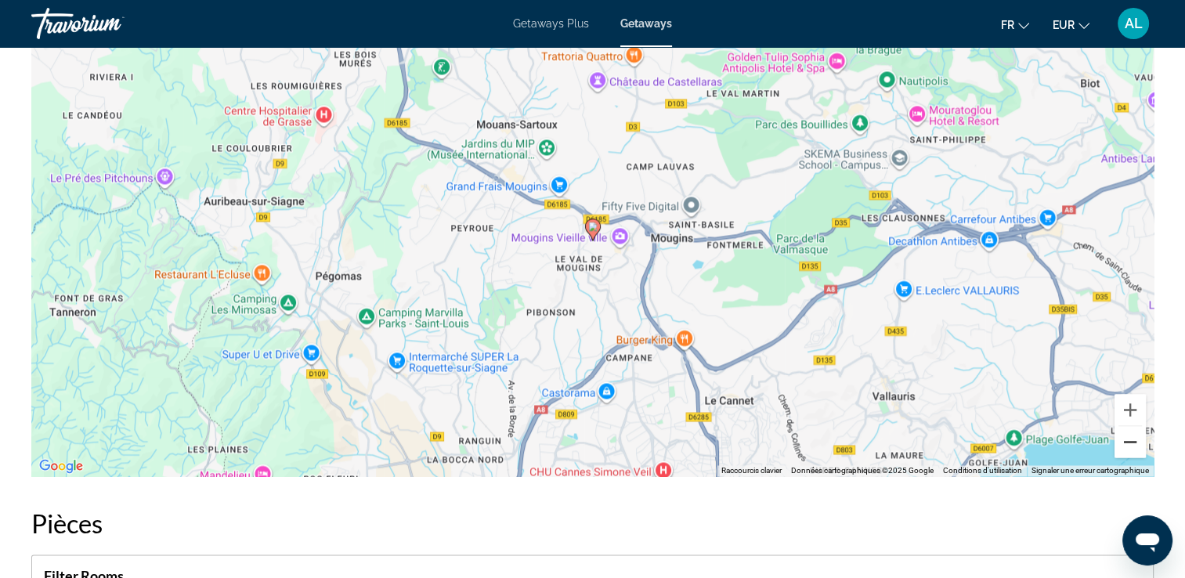
click at [1121, 426] on button "Zoom arrière" at bounding box center [1129, 441] width 31 height 31
